Goal: Task Accomplishment & Management: Manage account settings

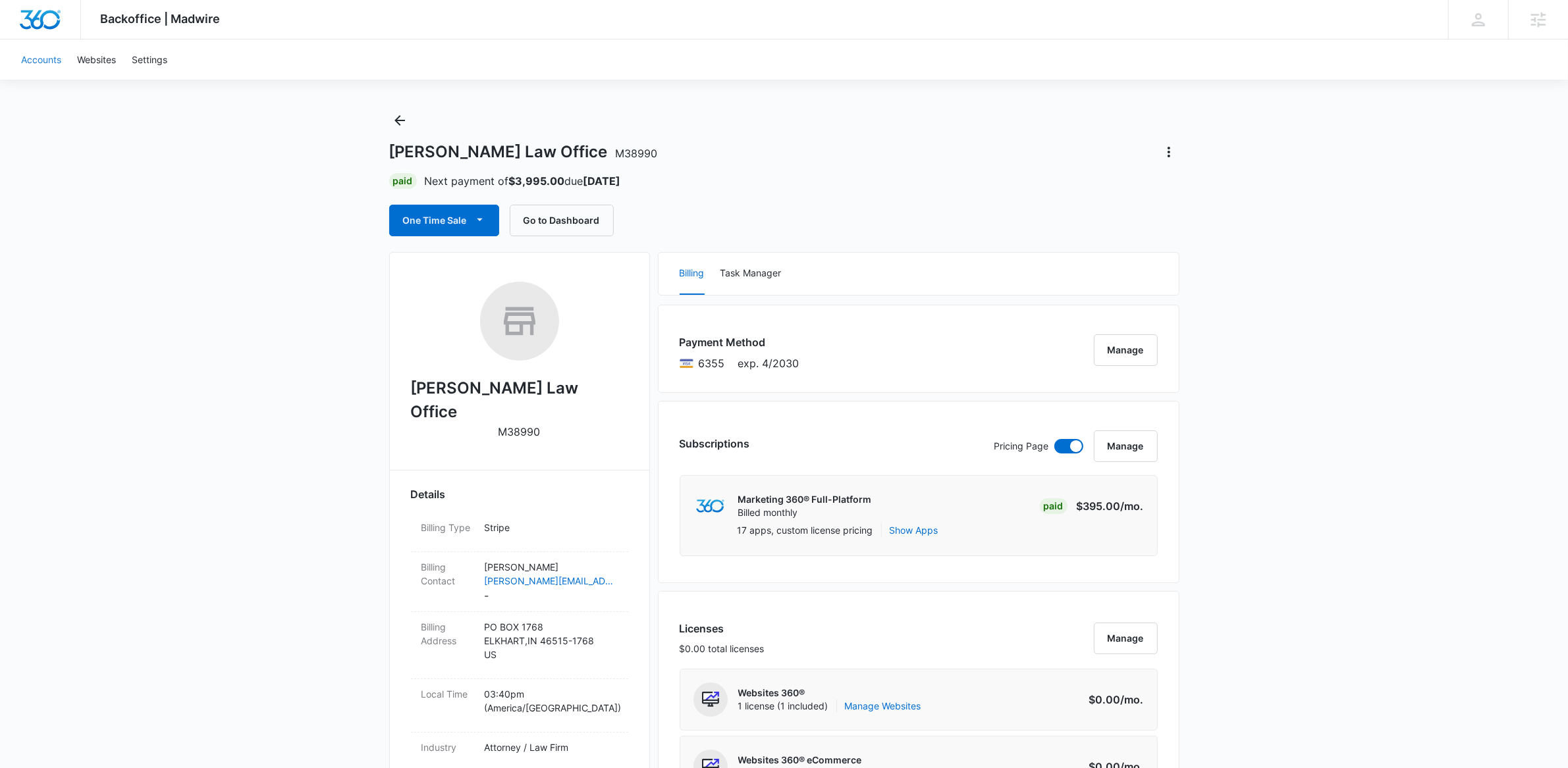
click at [43, 58] on link "Accounts" at bounding box center [41, 59] width 56 height 40
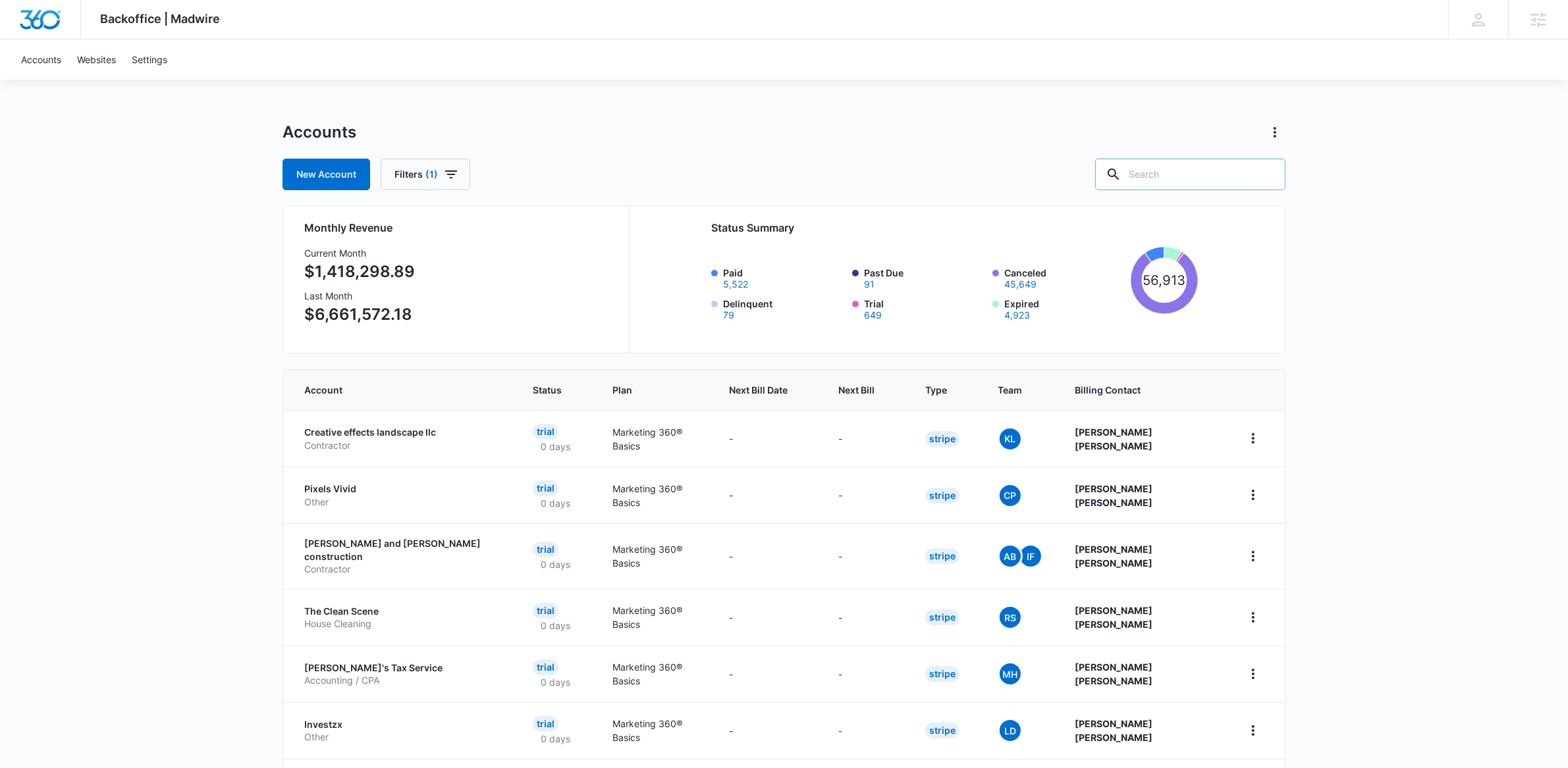
click at [1215, 167] on input "text" at bounding box center [1190, 174] width 190 height 31
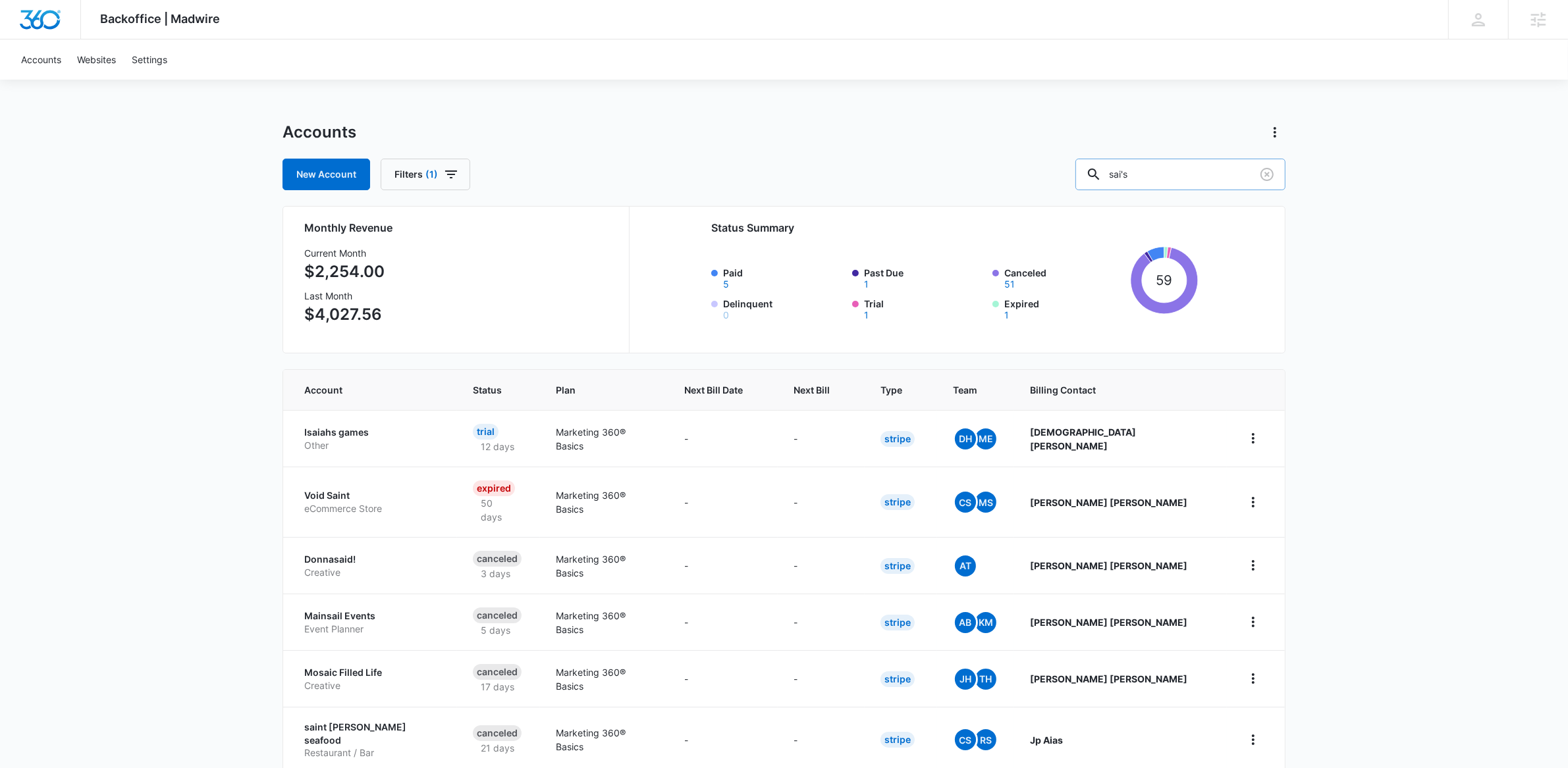
type input "sai's"
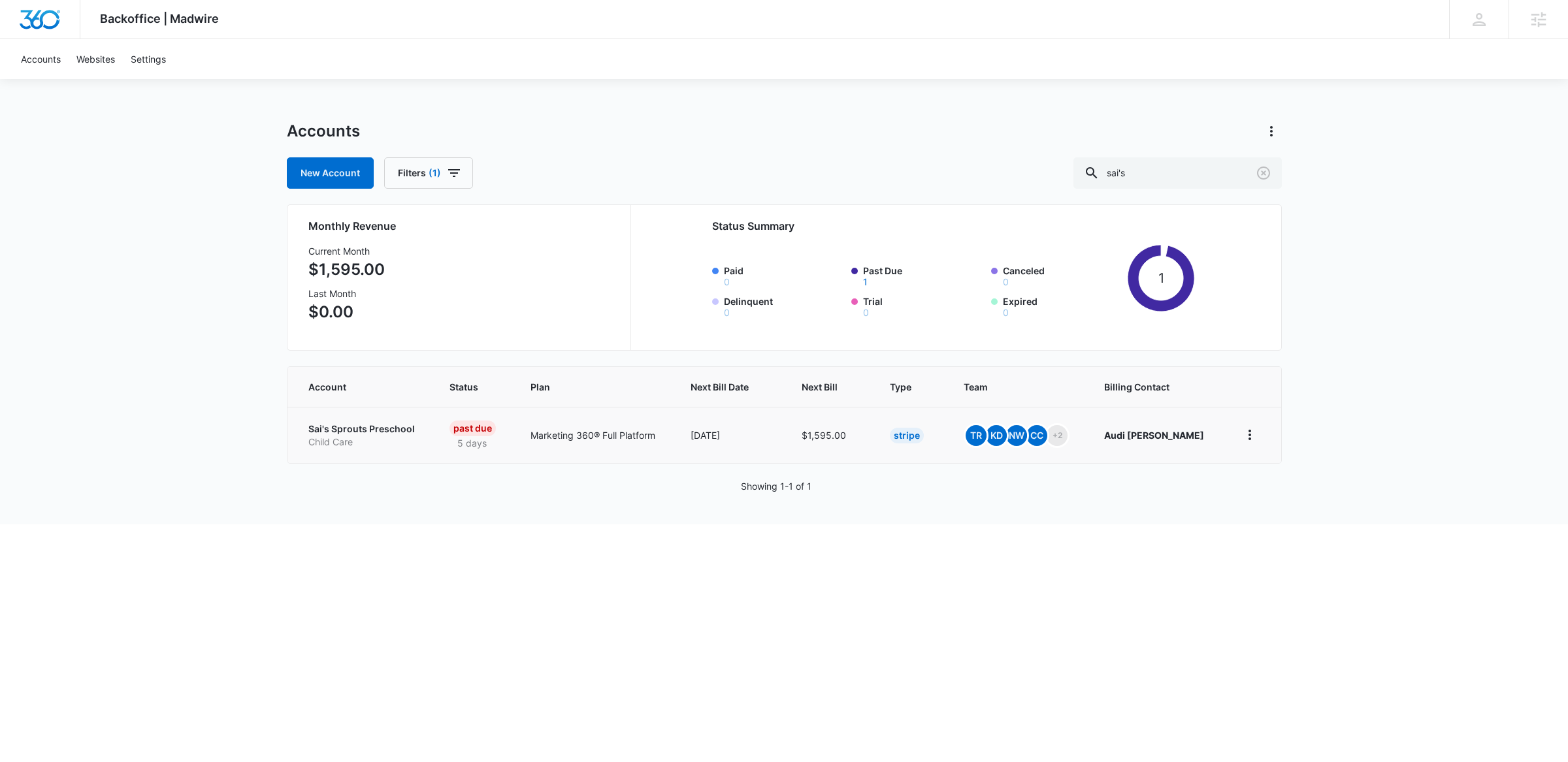
click at [360, 425] on p "Sai's Sprouts Preschool" at bounding box center [364, 430] width 110 height 13
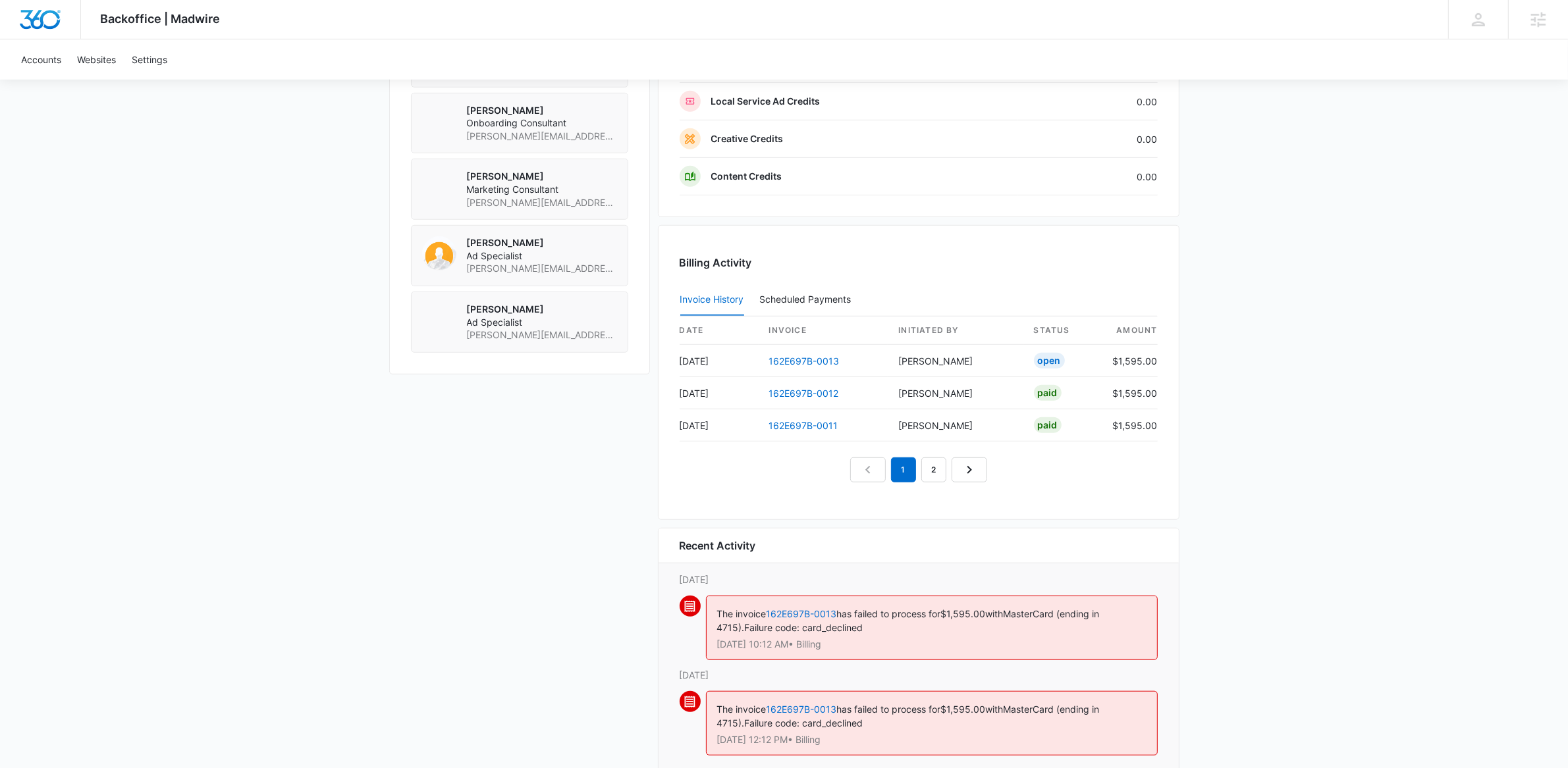
scroll to position [1202, 0]
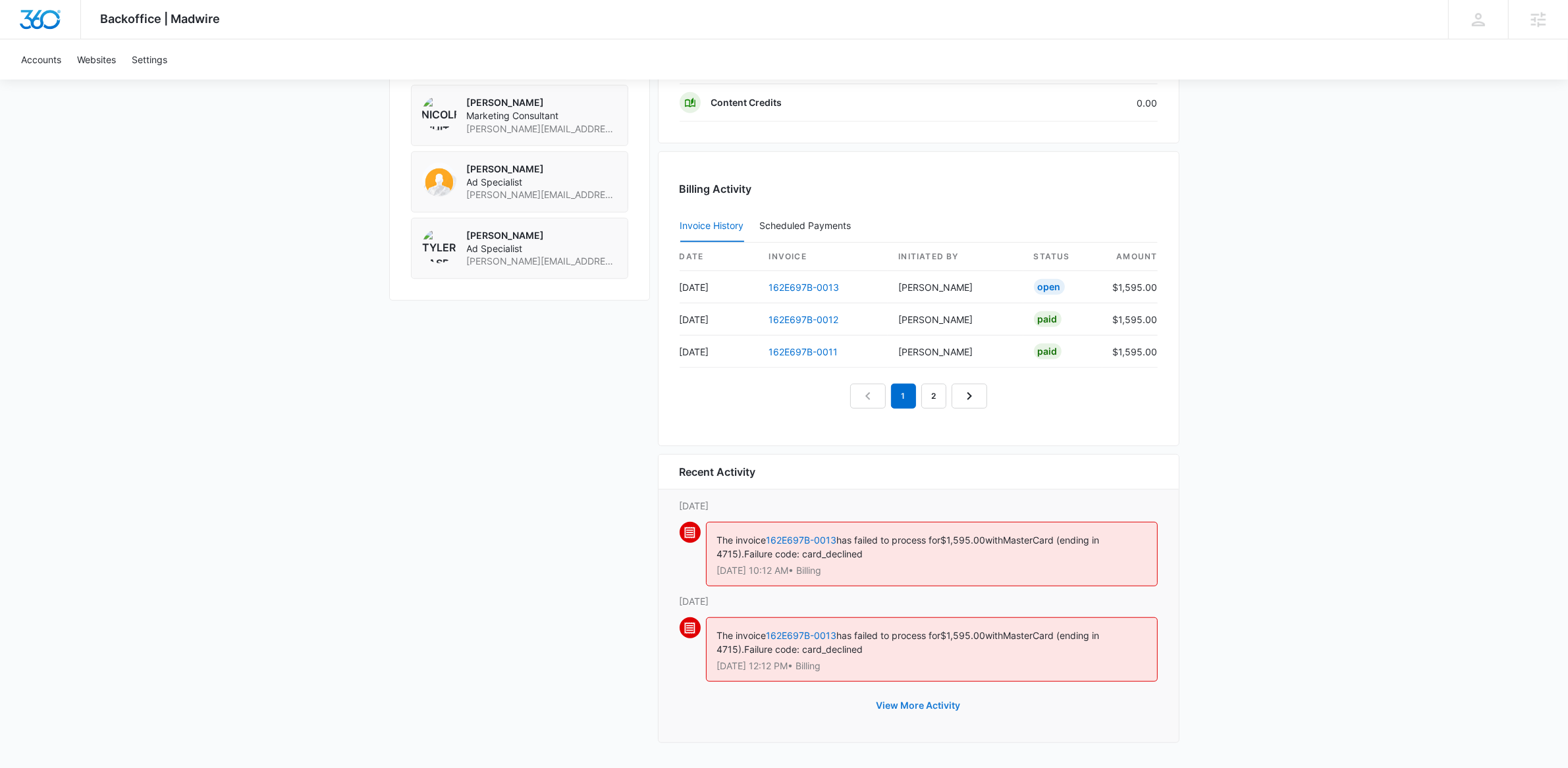
click at [944, 707] on button "View More Activity" at bounding box center [919, 705] width 111 height 31
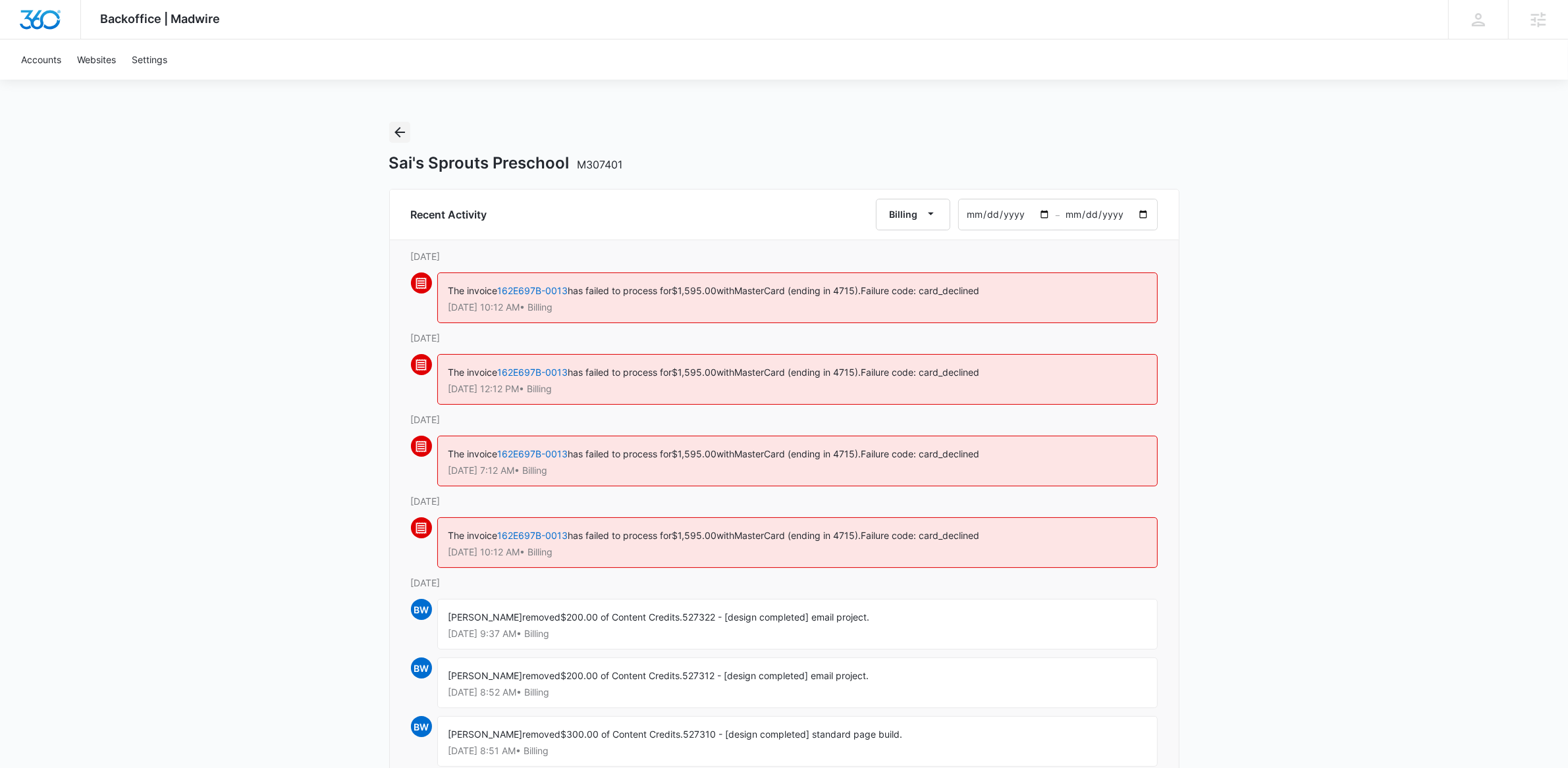
click at [402, 127] on icon "Back" at bounding box center [400, 132] width 16 height 16
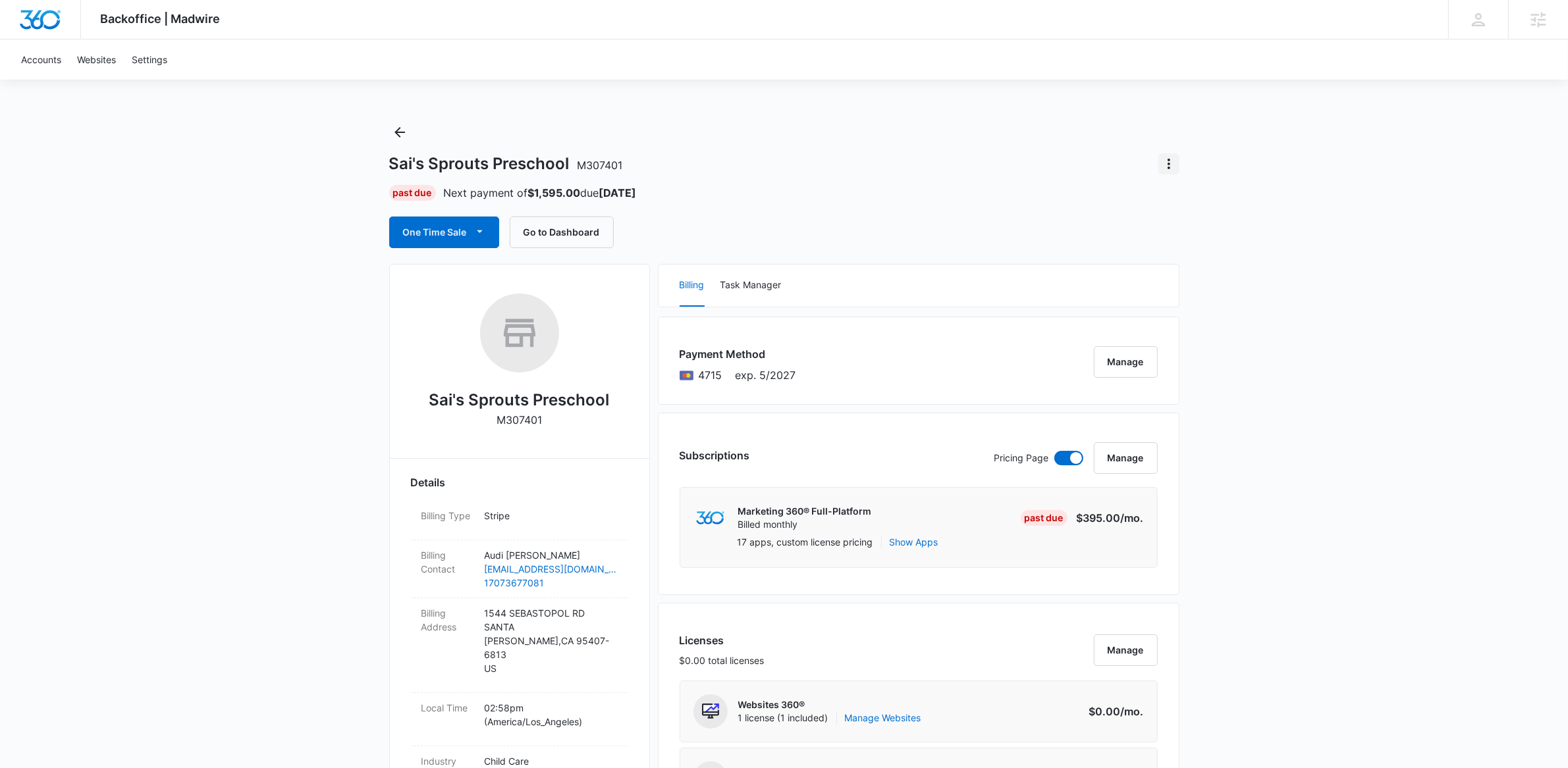
click at [1165, 164] on icon "Actions" at bounding box center [1169, 164] width 16 height 16
drag, startPoint x: 1282, startPoint y: 392, endPoint x: 1266, endPoint y: 418, distance: 30.5
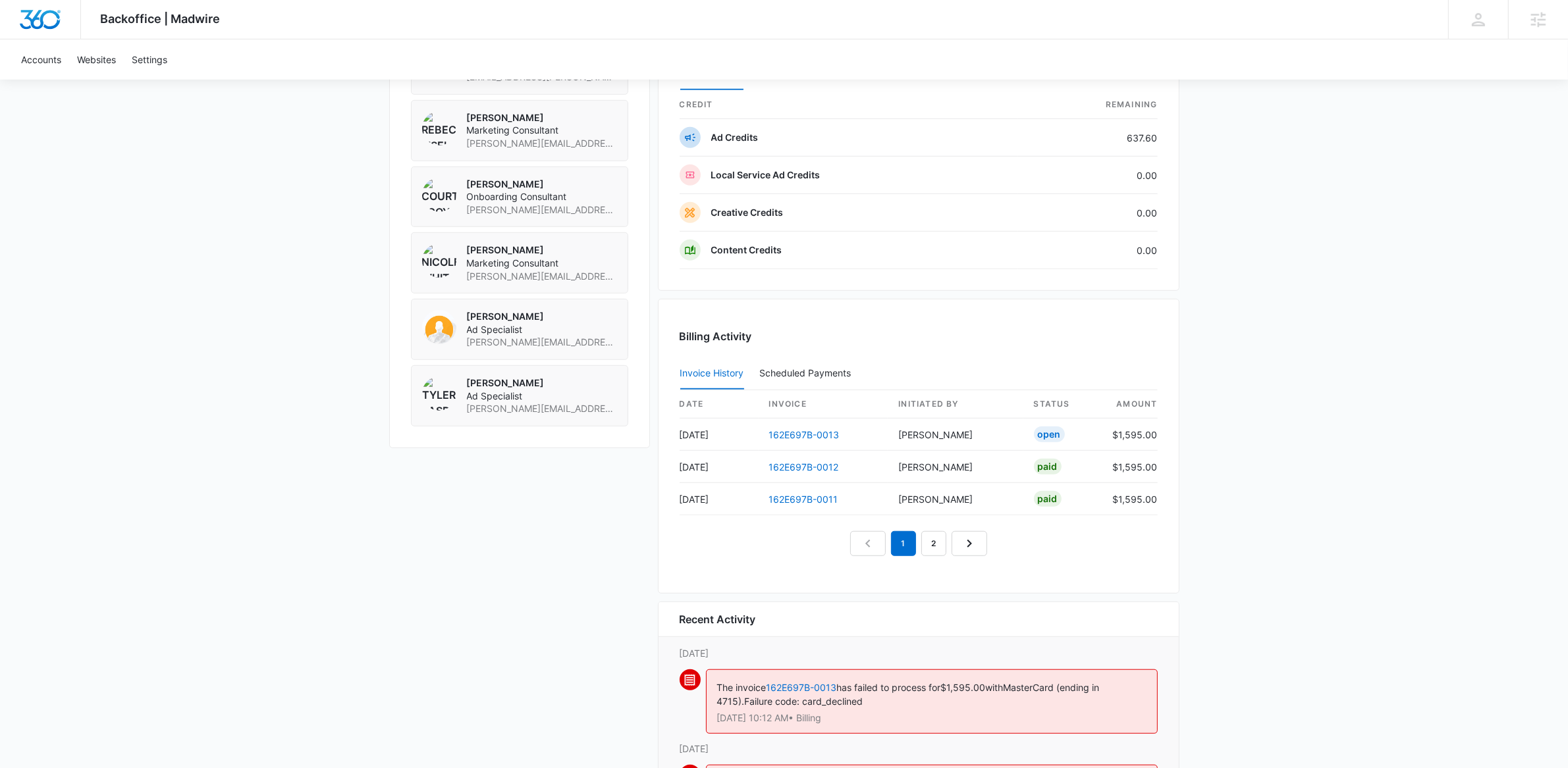
scroll to position [1186, 0]
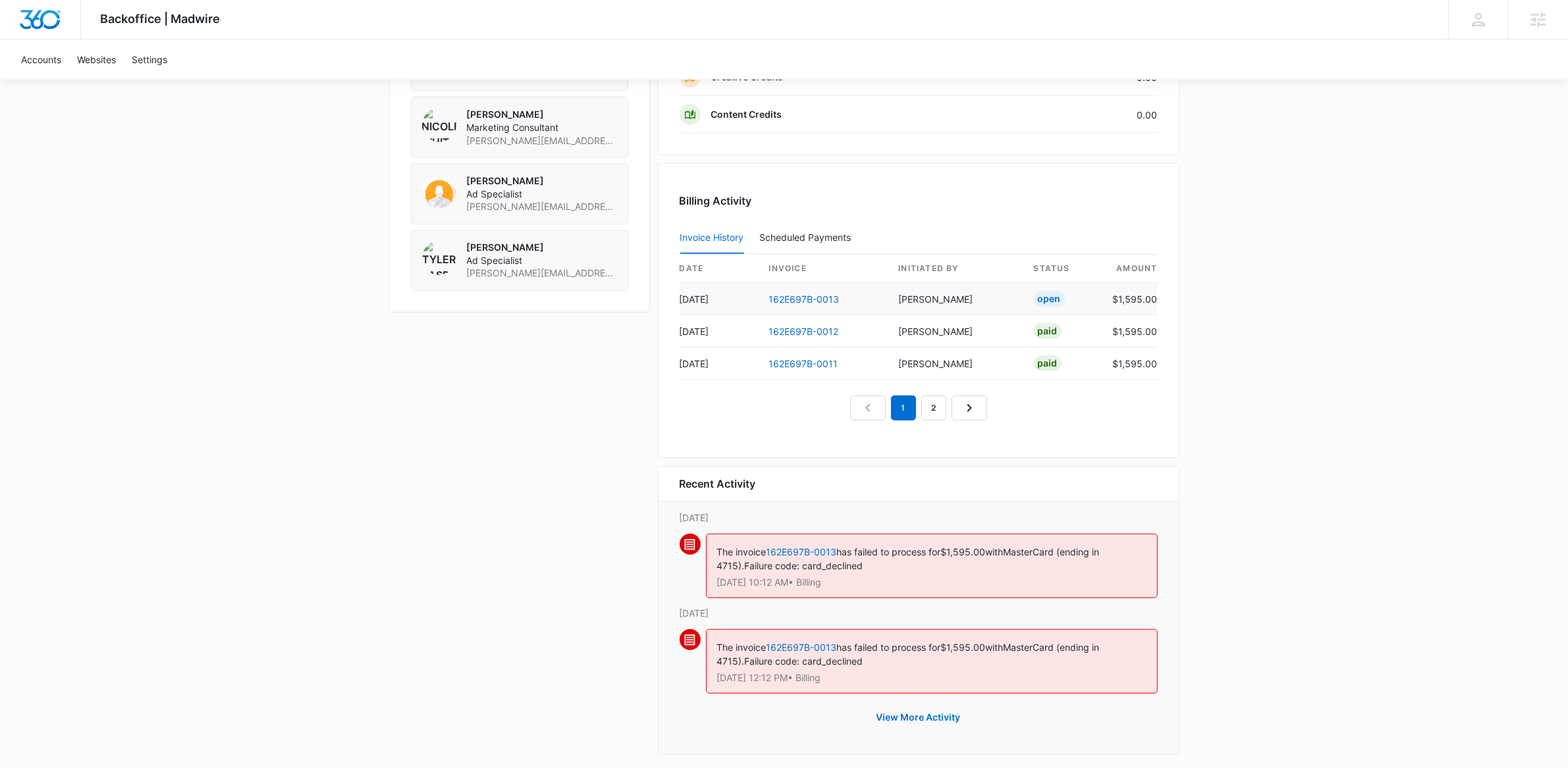
click at [779, 290] on td "162E697B-0013" at bounding box center [824, 300] width 130 height 32
click at [784, 301] on link "162E697B-0013" at bounding box center [805, 300] width 71 height 11
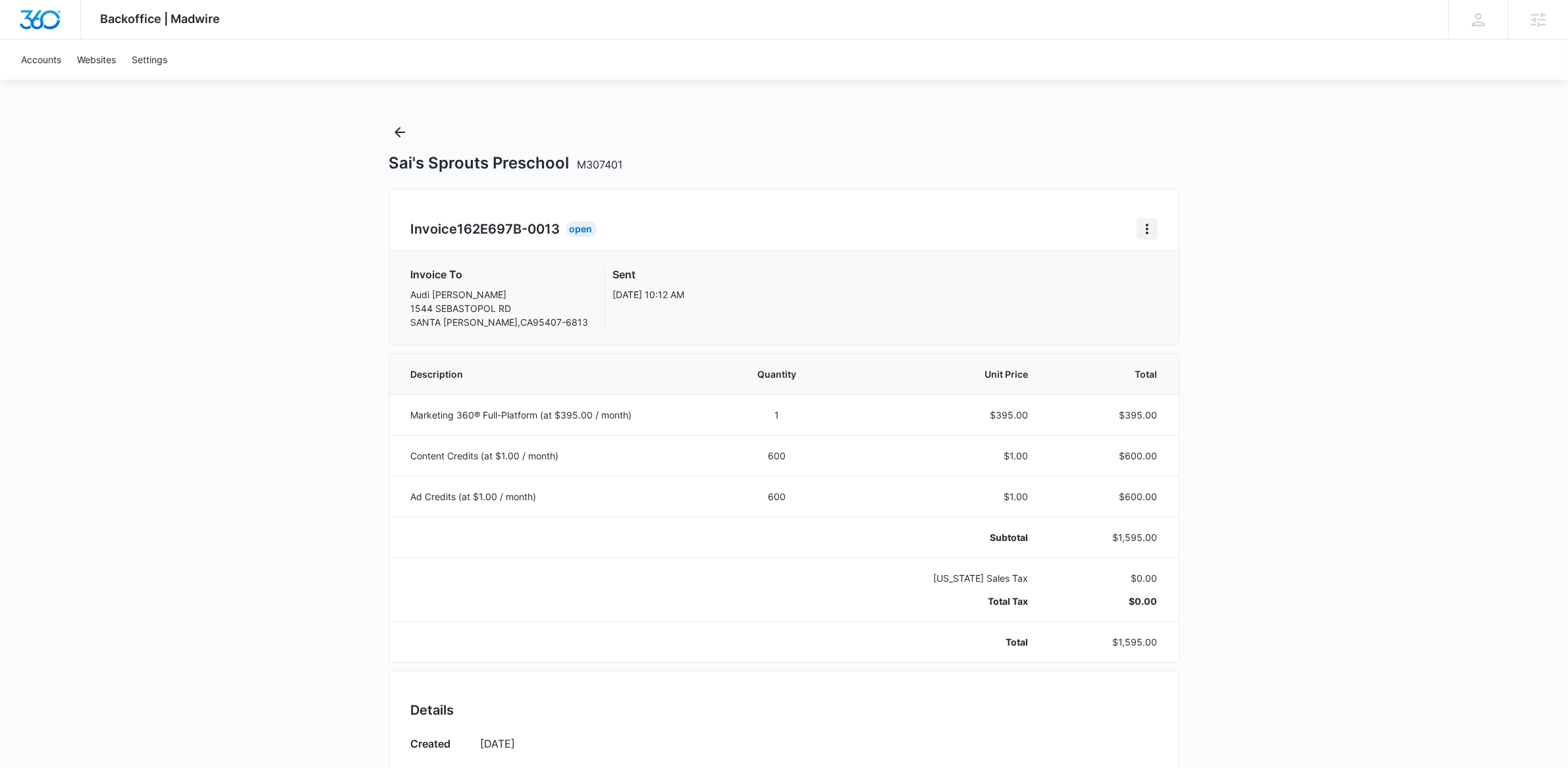
click at [1146, 239] on button "Home" at bounding box center [1147, 229] width 21 height 21
click at [1193, 289] on div "Retry Payment" at bounding box center [1191, 286] width 76 height 10
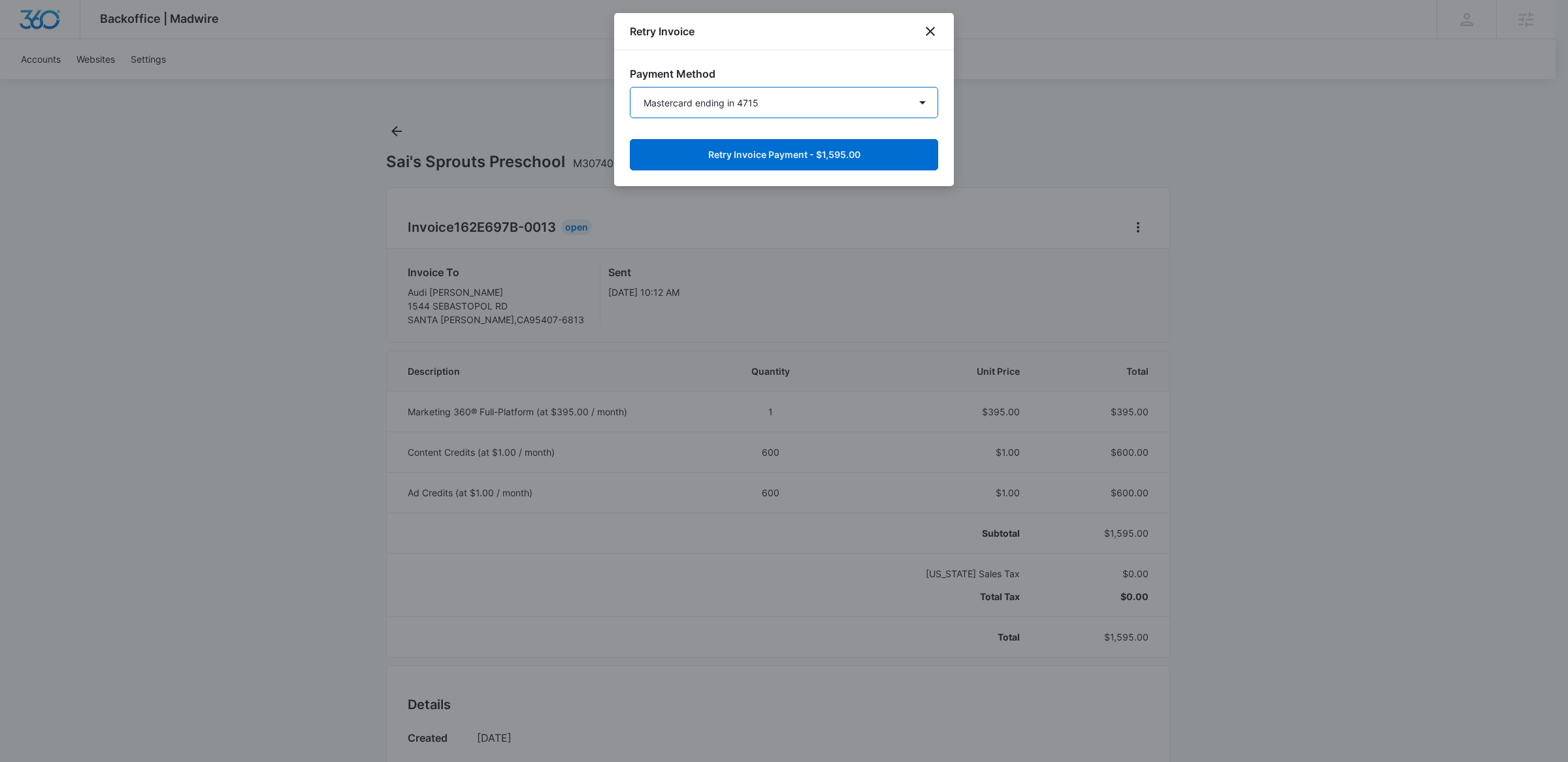
click at [722, 116] on select "Amex ending in 2001 Amex ending in 2001 Mastercard ending in 4715 New Payment M…" at bounding box center [784, 102] width 309 height 31
select select "pm_1Rb38PA4n8RTgNjUWcKE8cJS"
click at [630, 87] on select "Amex ending in 2001 Amex ending in 2001 Mastercard ending in 4715 New Payment M…" at bounding box center [784, 102] width 309 height 31
click at [842, 152] on button "Retry Invoice Payment - $1,595.00" at bounding box center [784, 154] width 309 height 31
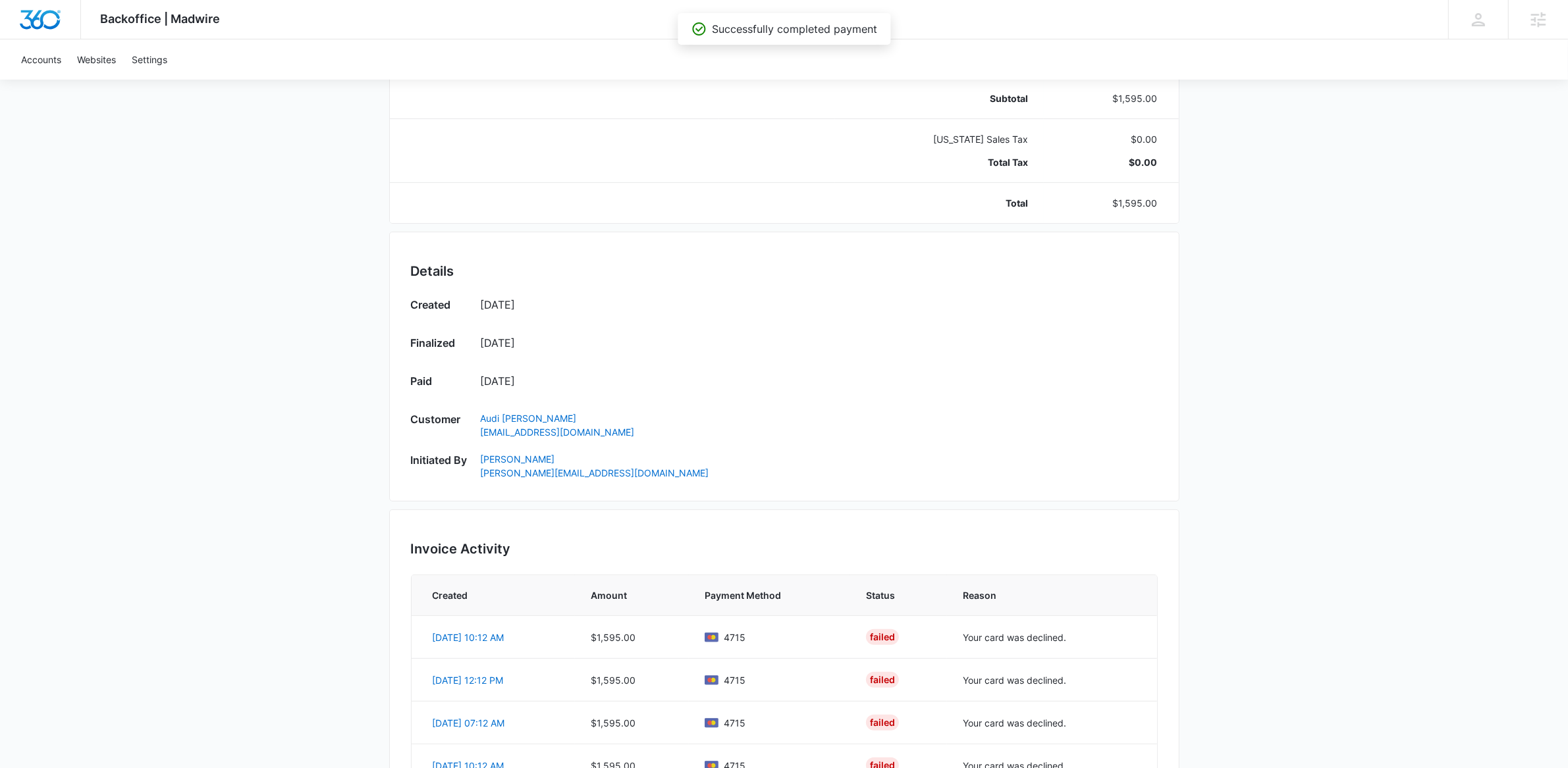
scroll to position [673, 0]
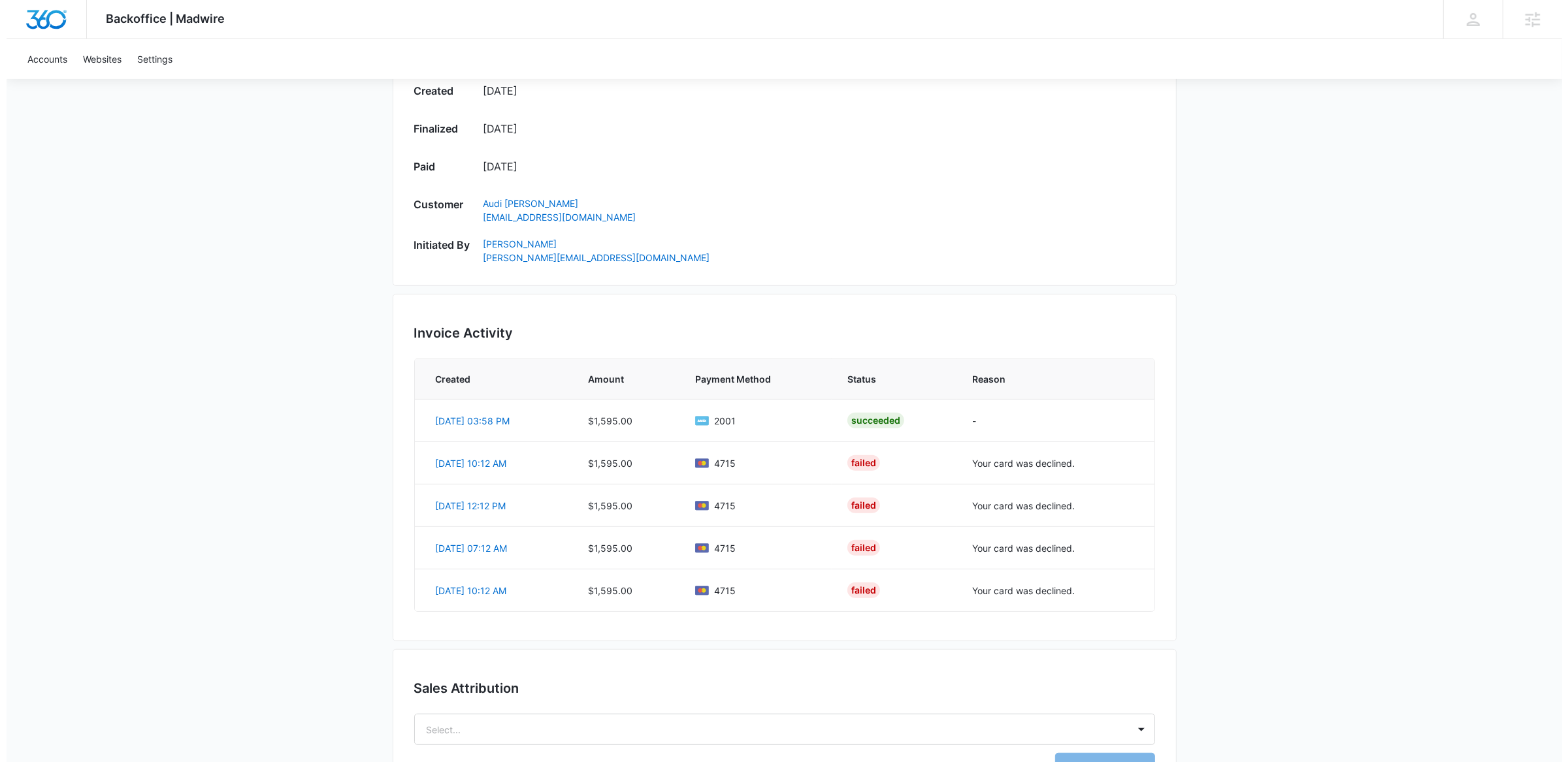
scroll to position [710, 0]
